Goal: Task Accomplishment & Management: Use online tool/utility

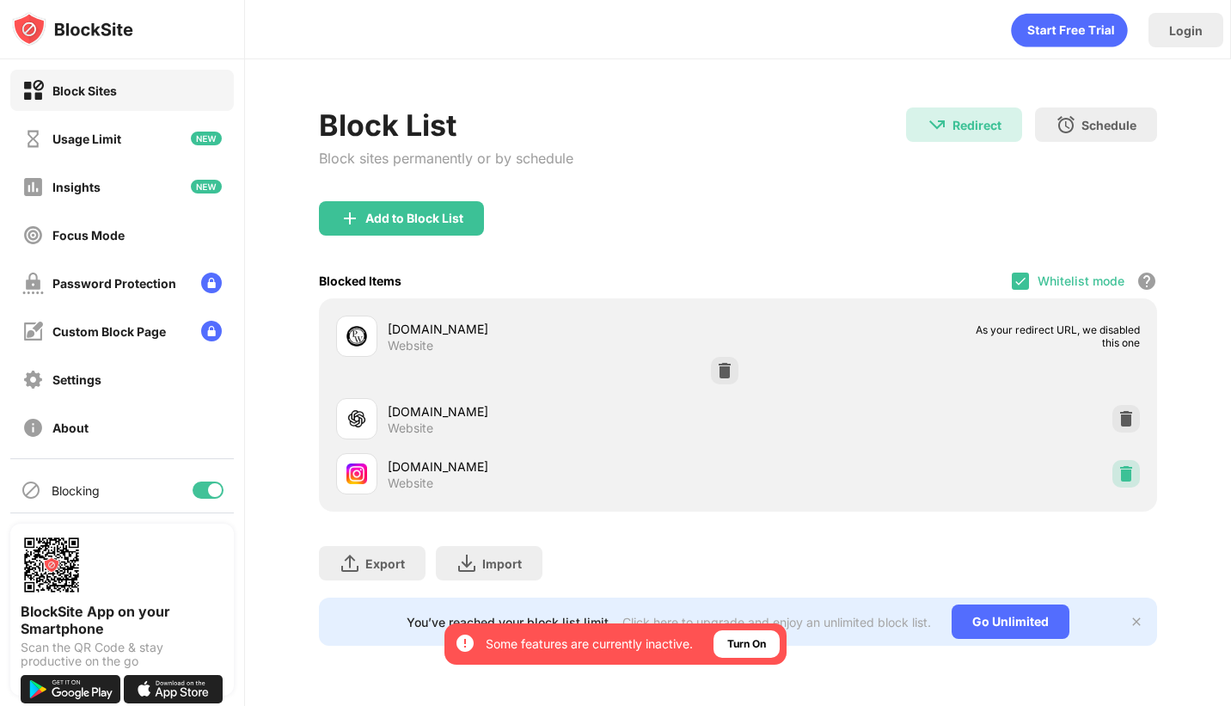
click at [1132, 474] on img at bounding box center [1126, 473] width 17 height 17
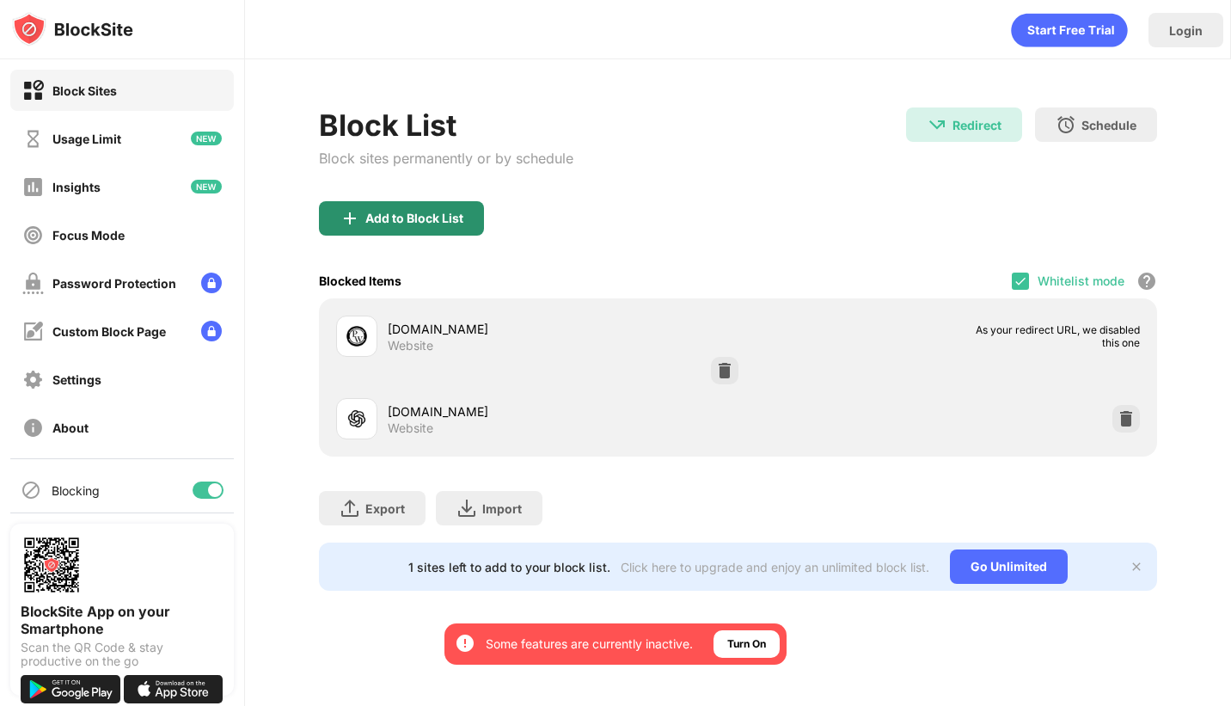
click at [385, 213] on div "Add to Block List" at bounding box center [414, 219] width 98 height 14
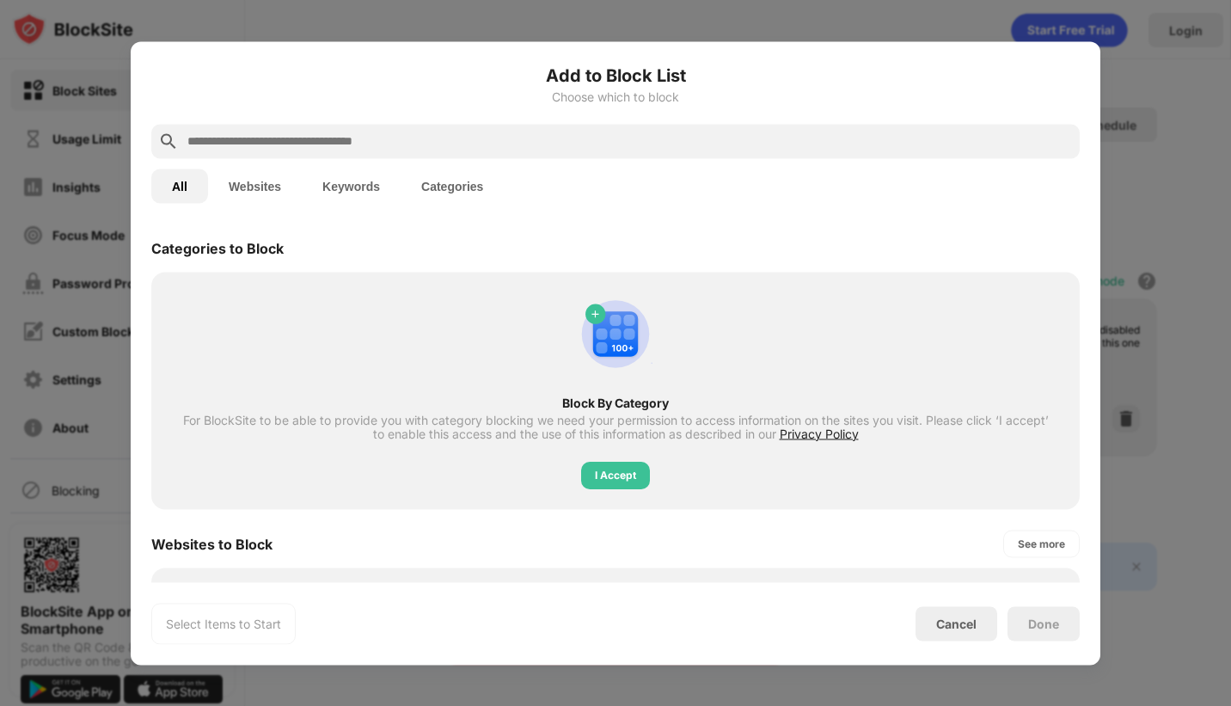
click at [365, 150] on input "text" at bounding box center [629, 141] width 887 height 21
paste input "**********"
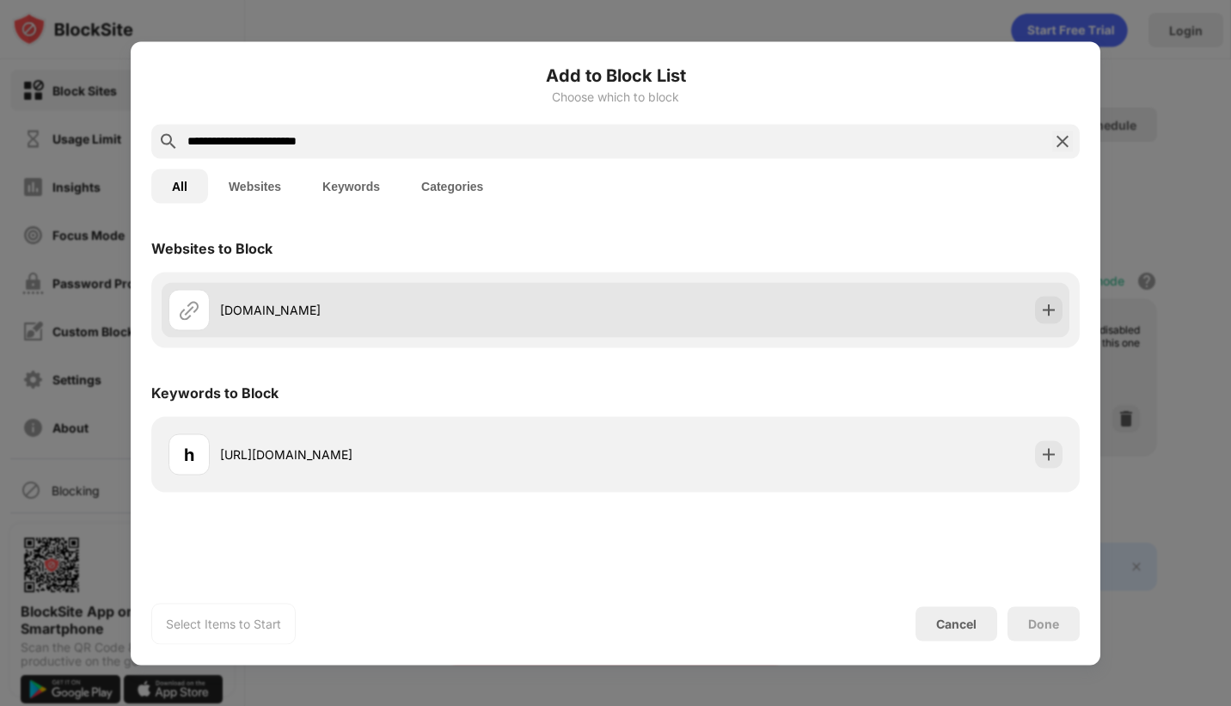
type input "**********"
click at [309, 307] on div "[DOMAIN_NAME]" at bounding box center [418, 310] width 396 height 18
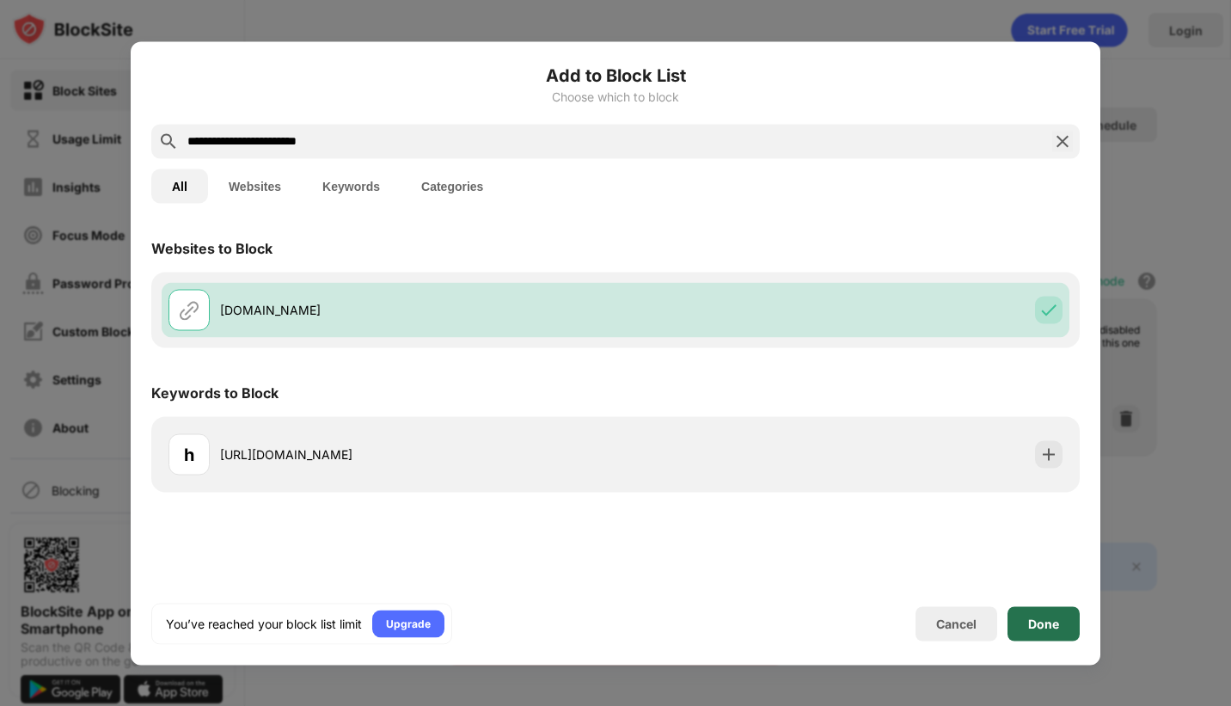
click at [1040, 614] on div "Done" at bounding box center [1044, 623] width 72 height 34
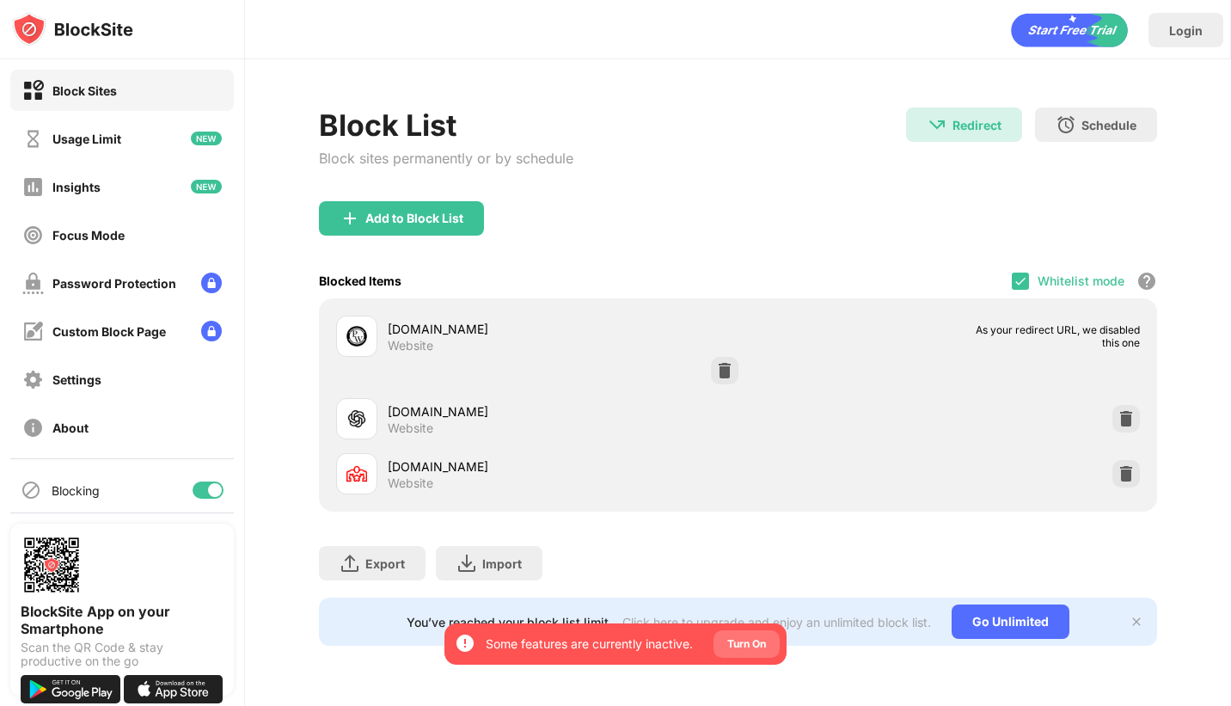
click at [755, 654] on div "Turn On" at bounding box center [747, 644] width 66 height 28
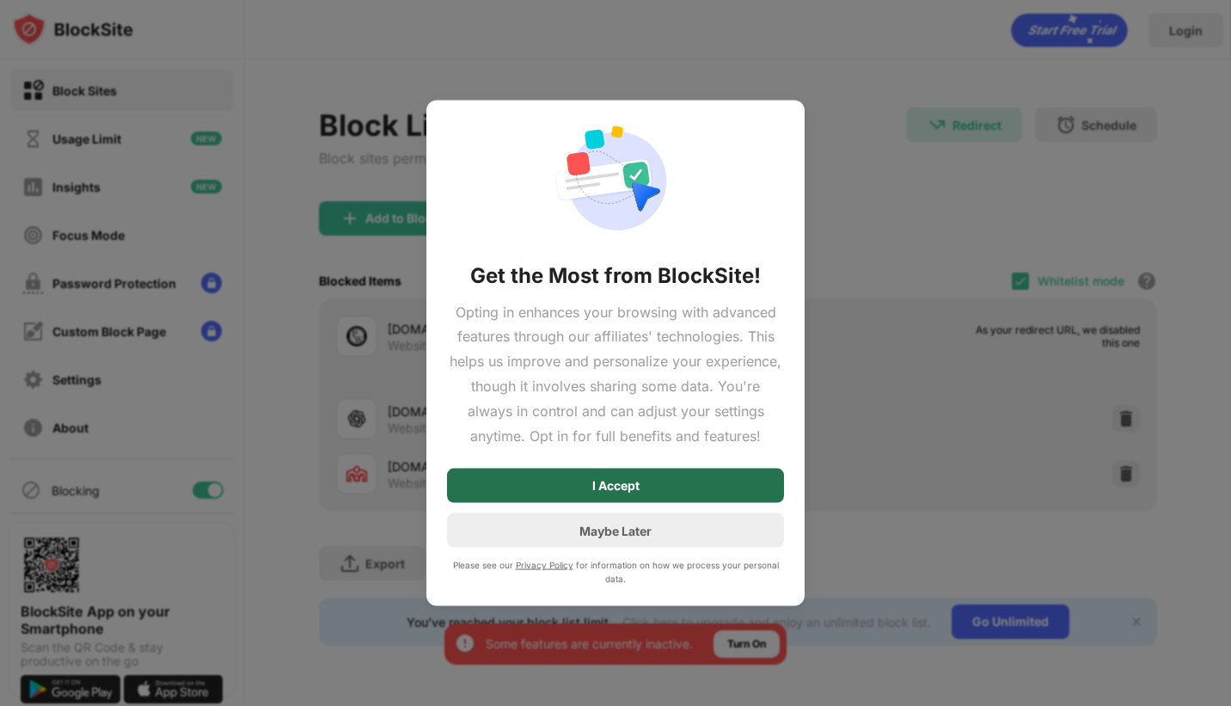
click at [659, 500] on div "I Accept" at bounding box center [615, 486] width 337 height 34
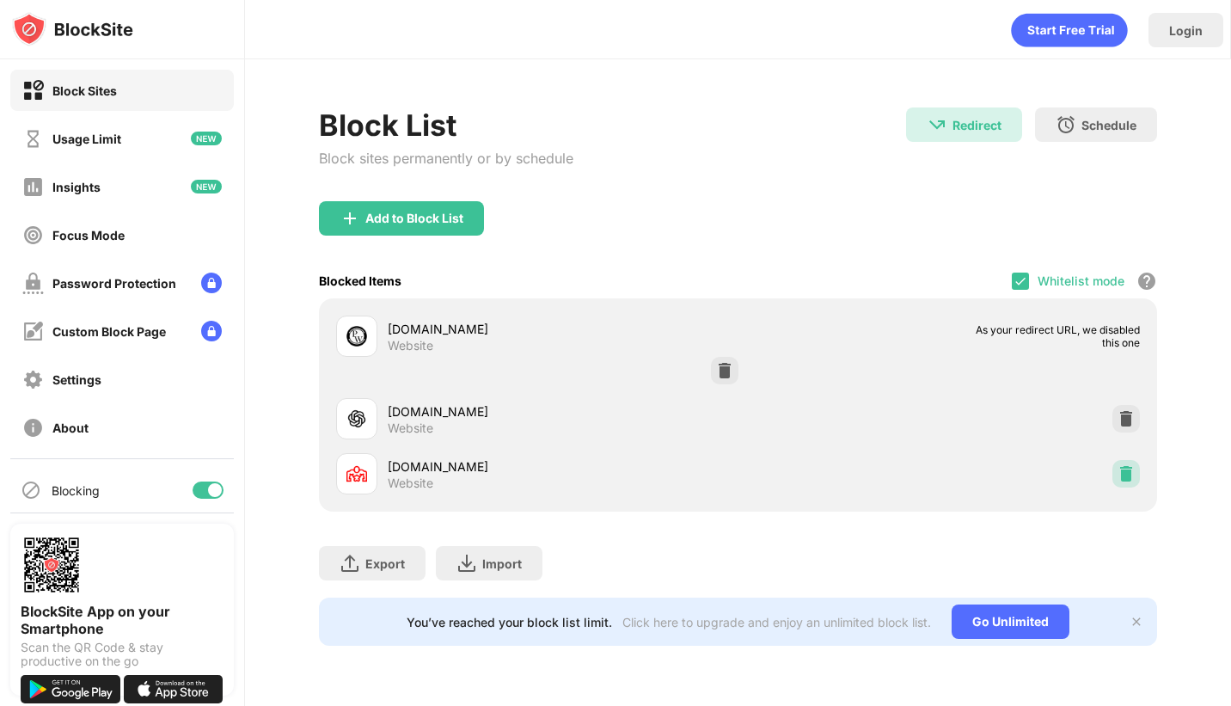
click at [1123, 480] on img at bounding box center [1126, 473] width 17 height 17
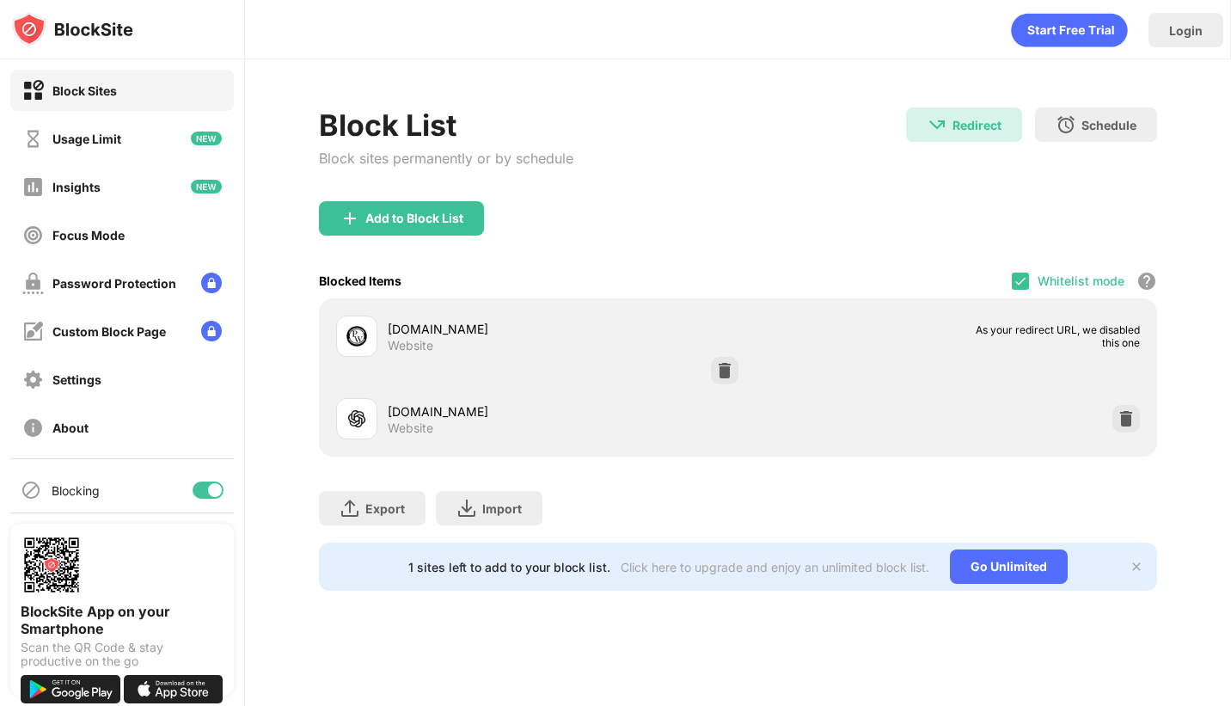
click at [409, 194] on div "Block List Block sites permanently or by schedule" at bounding box center [446, 154] width 255 height 94
click at [385, 201] on div "Add to Block List" at bounding box center [401, 218] width 165 height 34
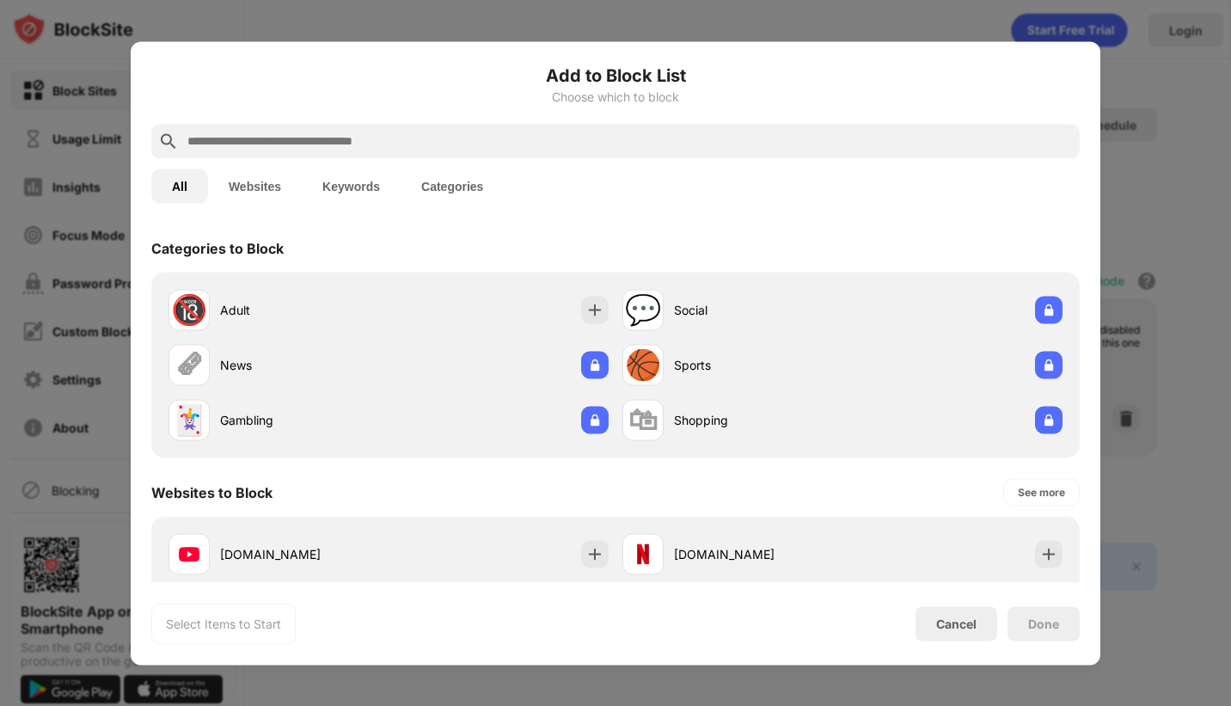
click at [485, 135] on input "text" at bounding box center [629, 141] width 887 height 21
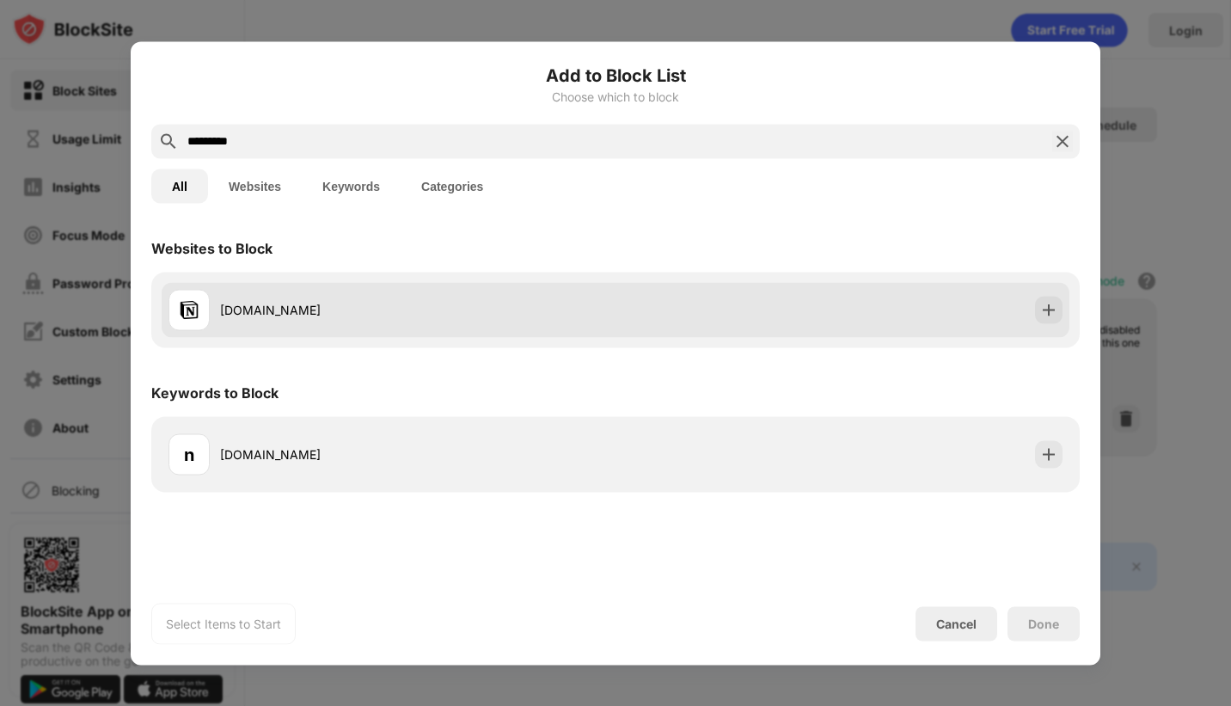
type input "*********"
click at [271, 308] on div "[DOMAIN_NAME]" at bounding box center [418, 310] width 396 height 18
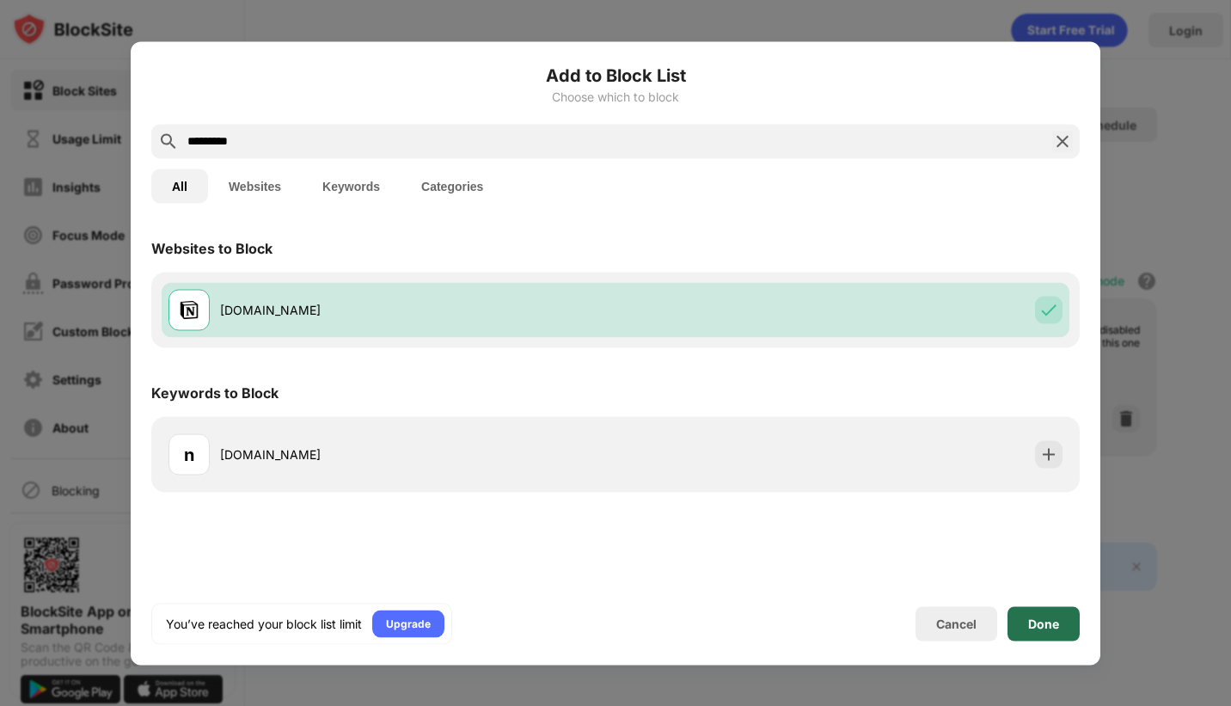
click at [1053, 628] on div "Done" at bounding box center [1043, 624] width 31 height 14
